Goal: Task Accomplishment & Management: Manage account settings

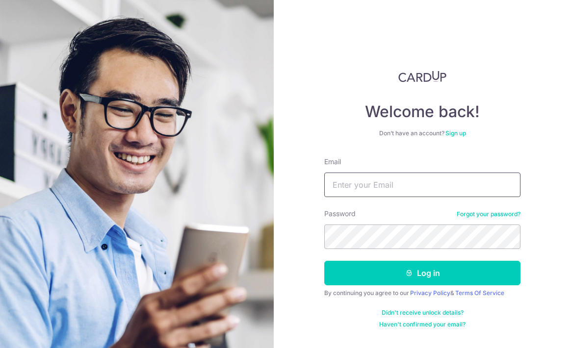
type input "[EMAIL_ADDRESS][DOMAIN_NAME]"
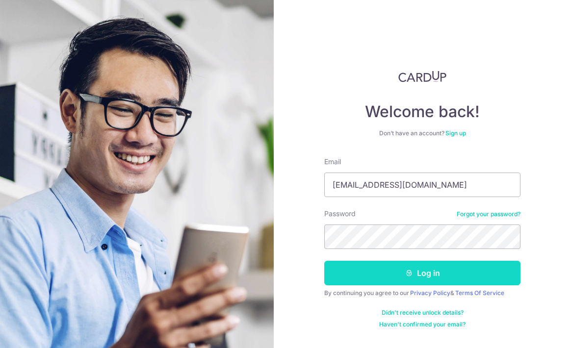
drag, startPoint x: 422, startPoint y: 280, endPoint x: 449, endPoint y: 263, distance: 31.8
click at [422, 280] on button "Log in" at bounding box center [422, 273] width 196 height 25
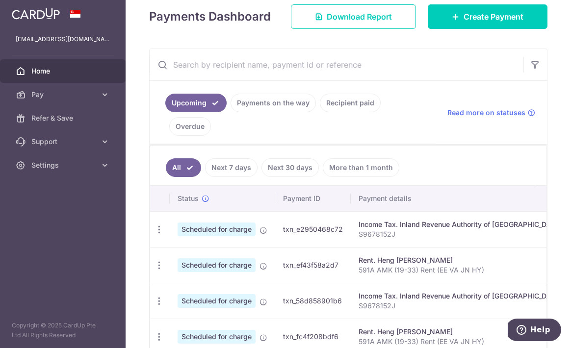
scroll to position [242, 0]
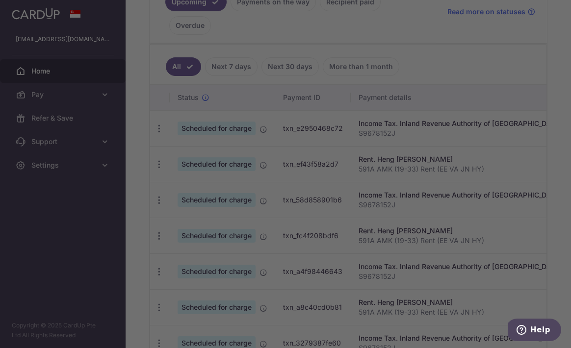
click at [279, 11] on body "[EMAIL_ADDRESS][DOMAIN_NAME] Home Pay Payments Recipients Cards Refer & Save Su…" at bounding box center [285, 174] width 571 height 348
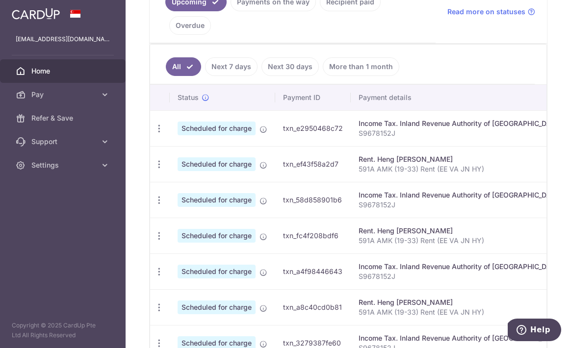
click at [257, 11] on link "Payments on the way" at bounding box center [272, 2] width 85 height 19
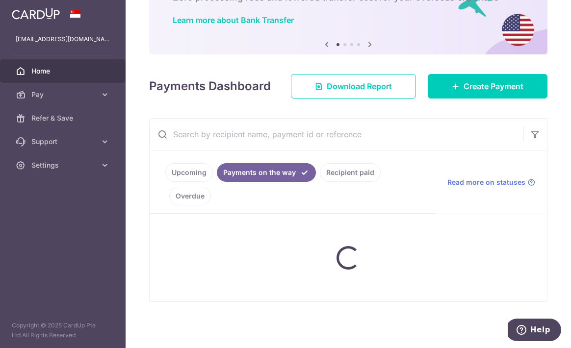
scroll to position [82, 0]
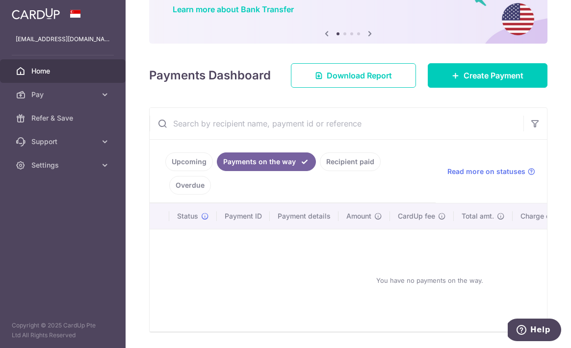
click at [341, 171] on link "Recipient paid" at bounding box center [350, 161] width 61 height 19
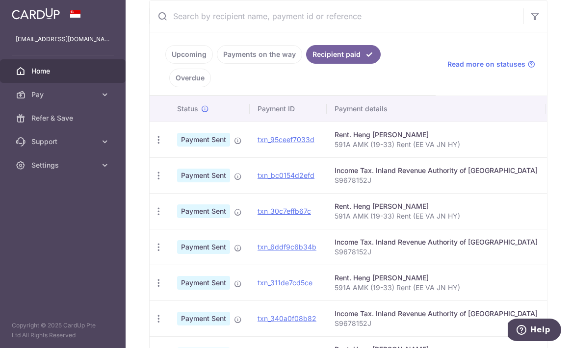
click at [187, 87] on link "Overdue" at bounding box center [190, 78] width 42 height 19
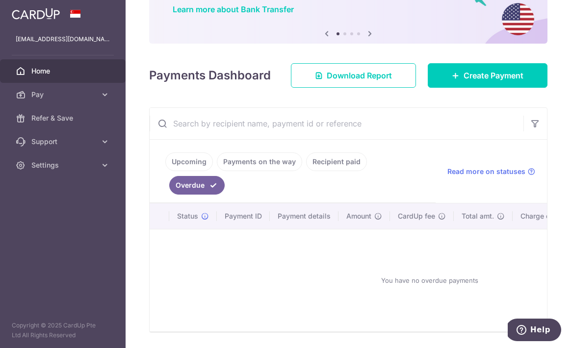
click at [200, 171] on link "Upcoming" at bounding box center [189, 161] width 48 height 19
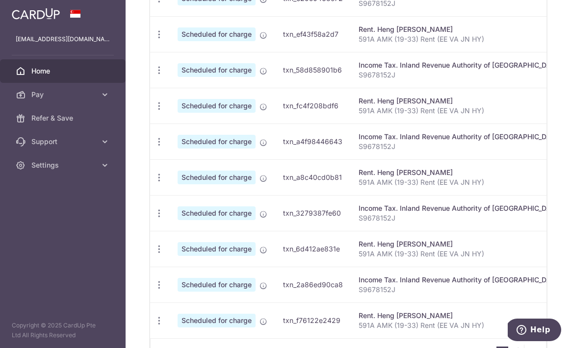
scroll to position [444, 0]
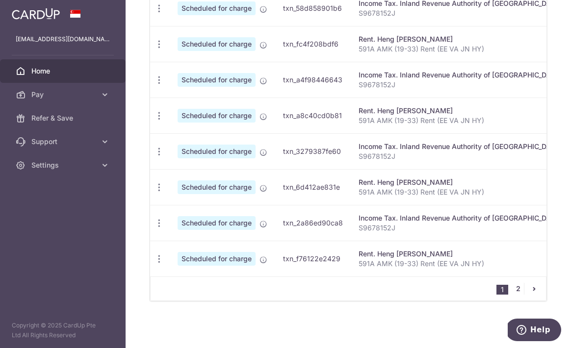
click at [516, 292] on link "2" at bounding box center [518, 289] width 12 height 12
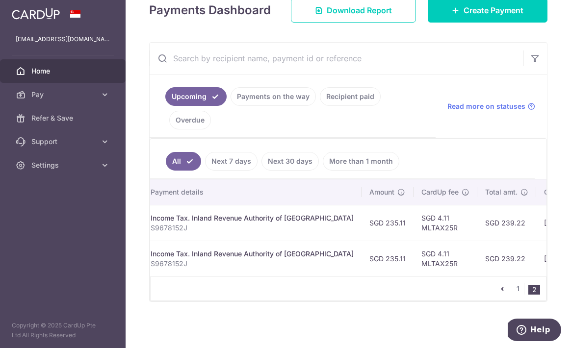
scroll to position [0, 245]
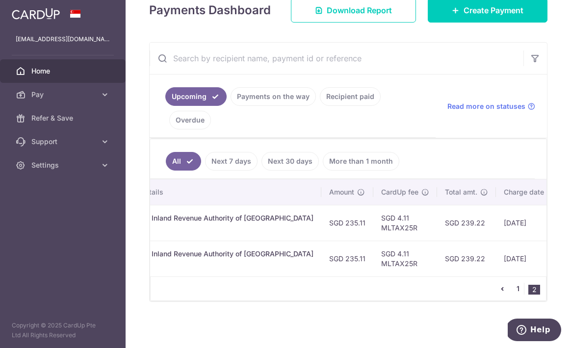
click at [517, 294] on link "1" at bounding box center [518, 289] width 12 height 12
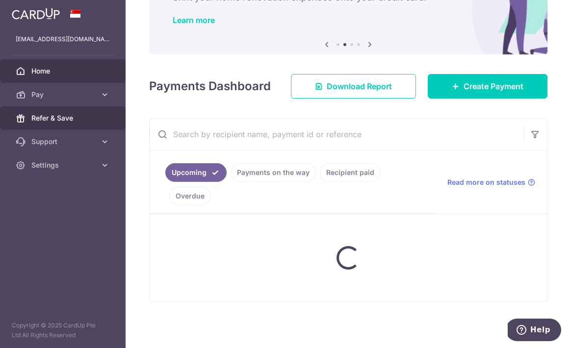
click at [97, 124] on link "Refer & Save" at bounding box center [63, 118] width 126 height 24
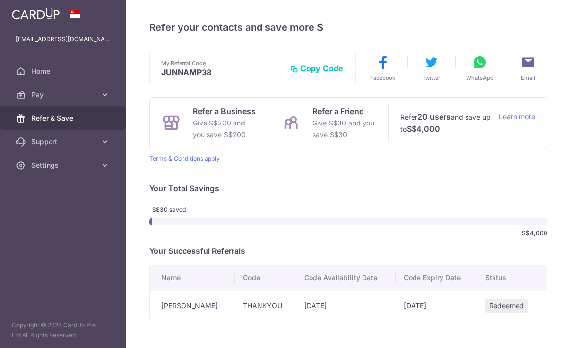
scroll to position [47, 0]
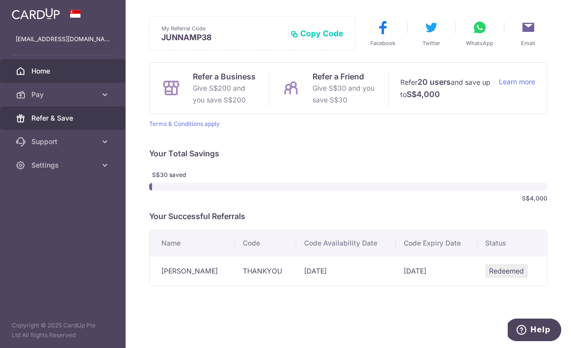
click at [71, 82] on link "Home" at bounding box center [63, 71] width 126 height 24
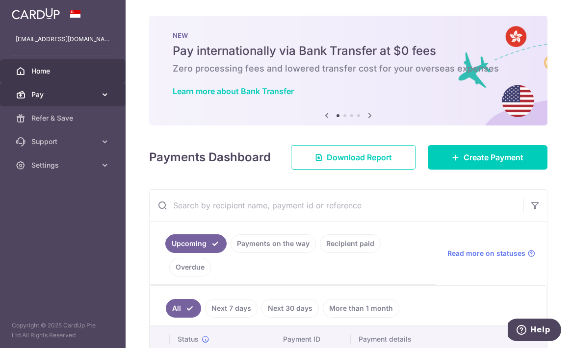
click at [110, 97] on link "Pay" at bounding box center [63, 95] width 126 height 24
click at [109, 97] on icon at bounding box center [105, 95] width 10 height 10
click at [344, 253] on link "Recipient paid" at bounding box center [350, 243] width 61 height 19
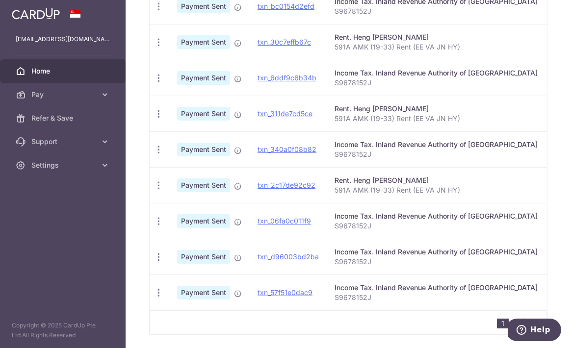
scroll to position [403, 0]
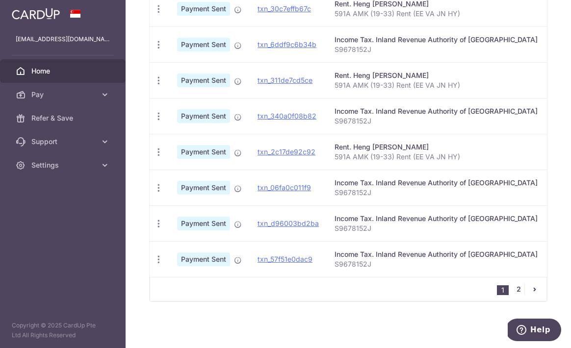
click at [514, 292] on link "2" at bounding box center [518, 289] width 12 height 12
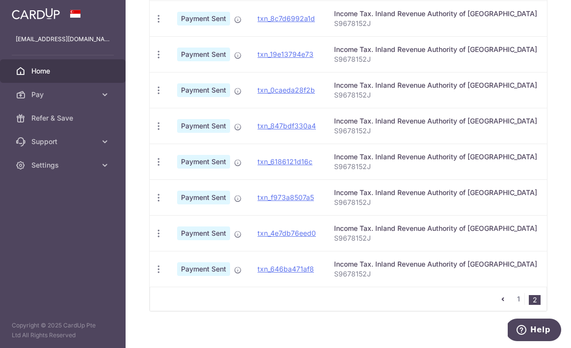
scroll to position [395, 0]
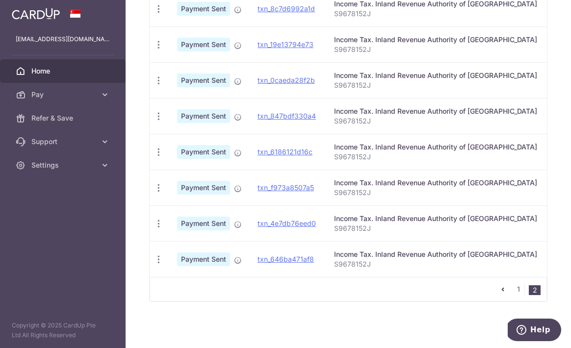
drag, startPoint x: 344, startPoint y: 288, endPoint x: 411, endPoint y: 288, distance: 67.2
click at [411, 288] on div "1 2" at bounding box center [348, 289] width 397 height 25
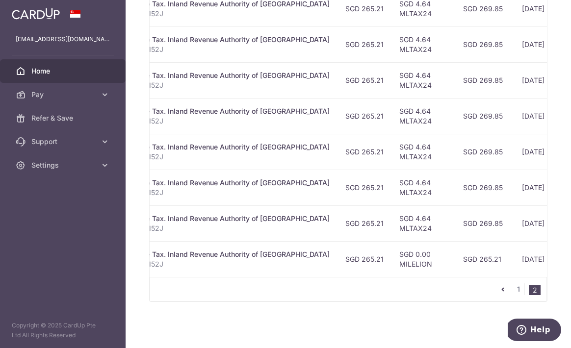
scroll to position [403, 0]
click at [516, 290] on link "1" at bounding box center [518, 289] width 12 height 12
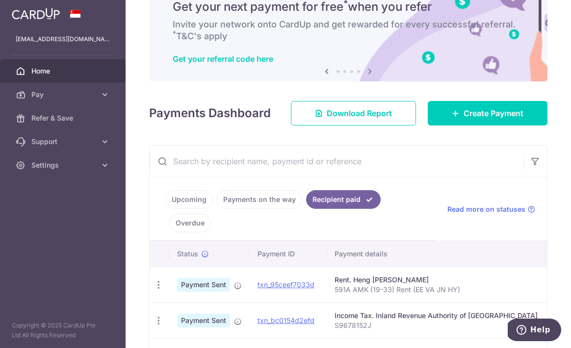
scroll to position [0, 0]
